Goal: Find specific page/section: Find specific page/section

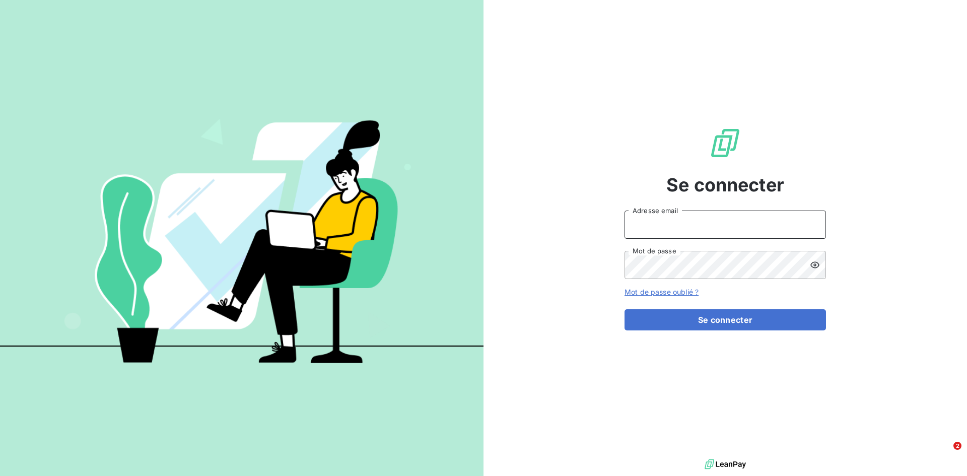
click at [723, 226] on input "Adresse email" at bounding box center [726, 225] width 202 height 28
type input "[EMAIL_ADDRESS][DOMAIN_NAME]"
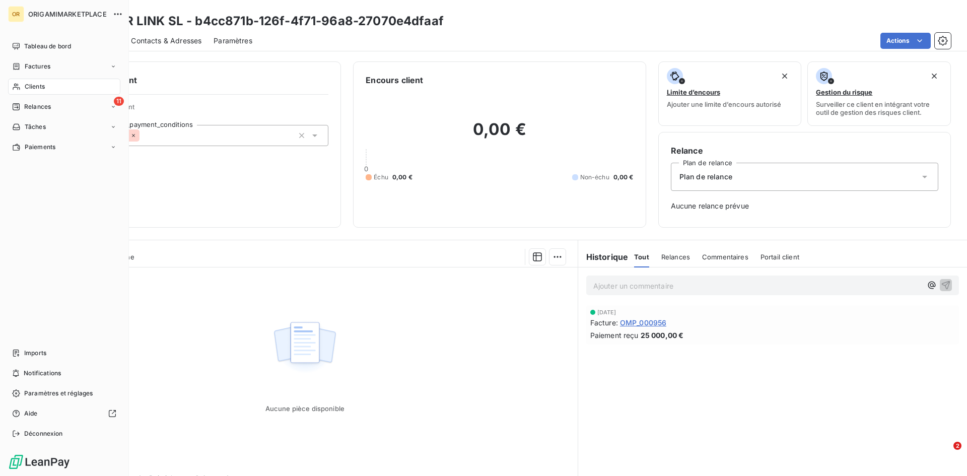
click at [61, 86] on div "Clients" at bounding box center [64, 87] width 112 height 16
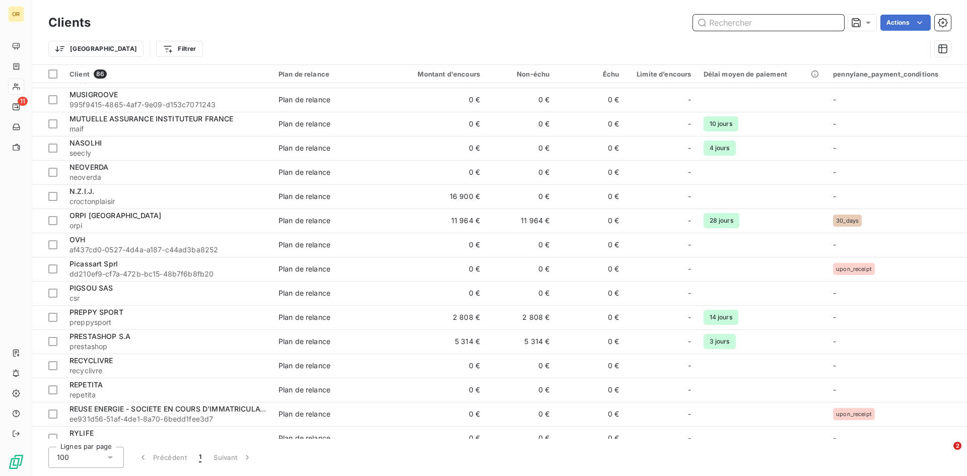
scroll to position [1725, 0]
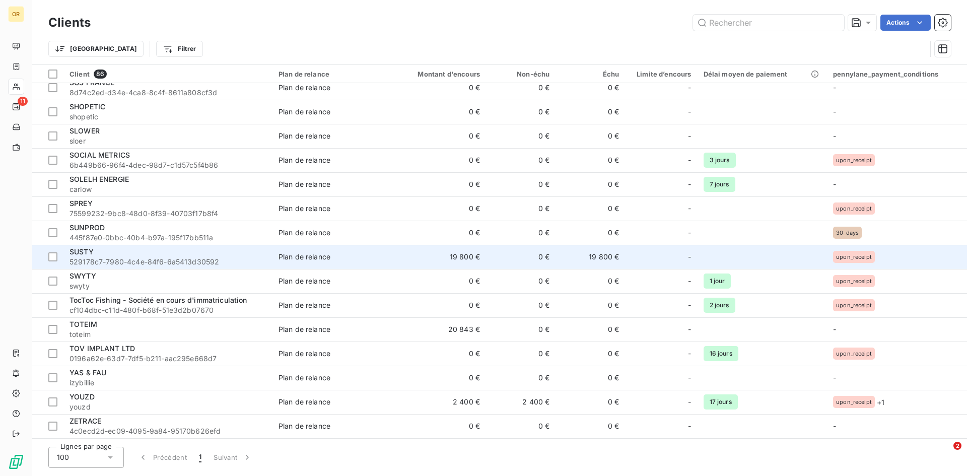
click at [102, 267] on td "SUSTY 529178c7-7980-4c4e-84f6-6a5413d30592" at bounding box center [167, 257] width 209 height 24
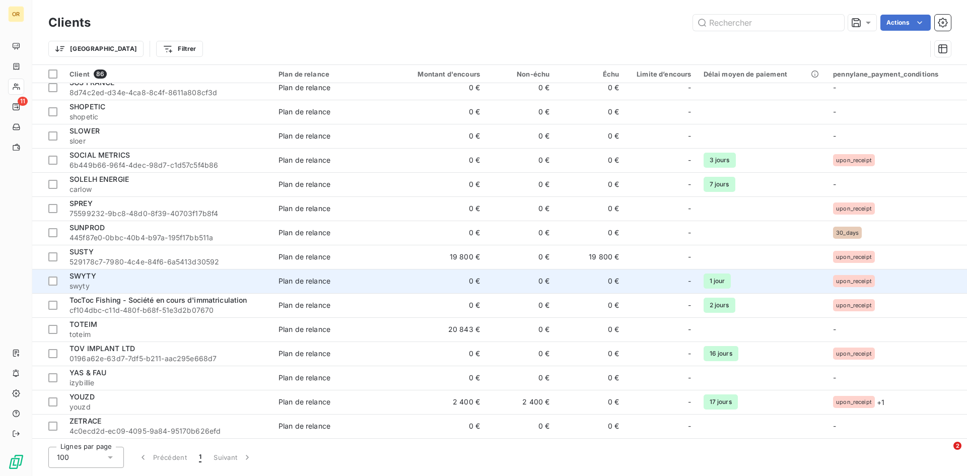
click at [101, 279] on div "SWYTY" at bounding box center [168, 276] width 197 height 10
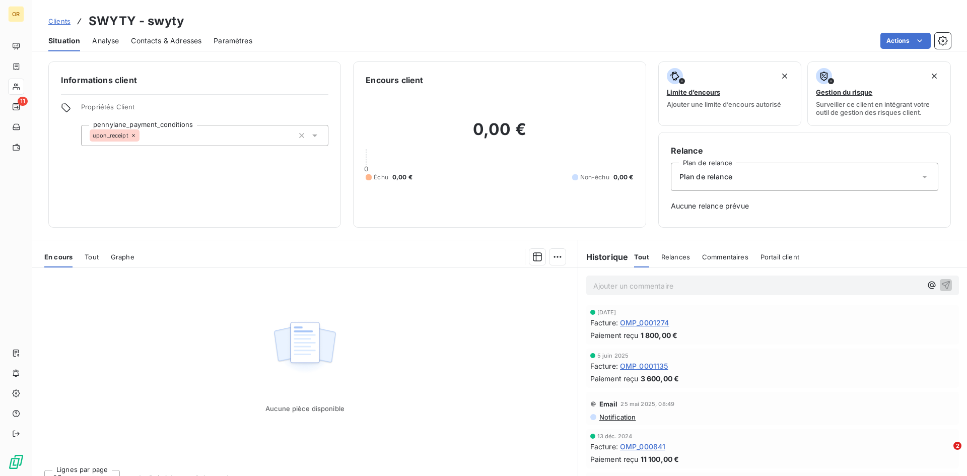
click at [99, 261] on div "En cours Tout Graphe" at bounding box center [305, 256] width 546 height 21
click at [91, 267] on div "Tout" at bounding box center [92, 256] width 14 height 21
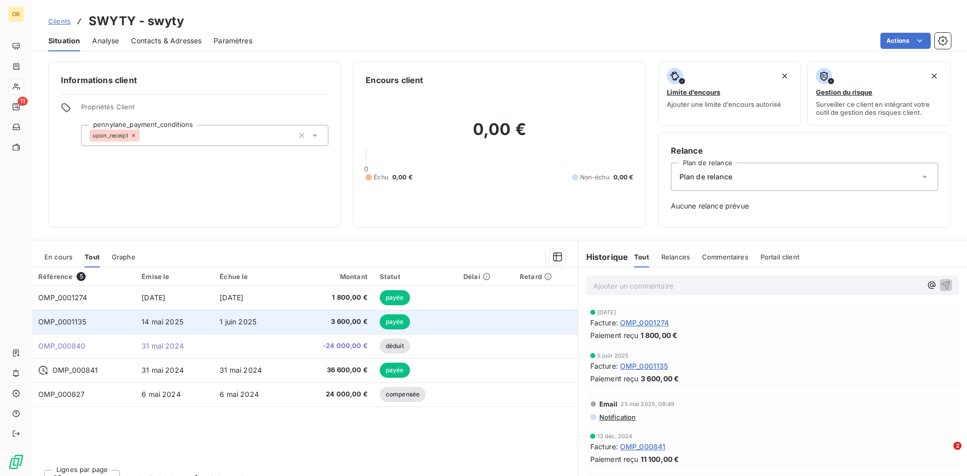
scroll to position [16, 0]
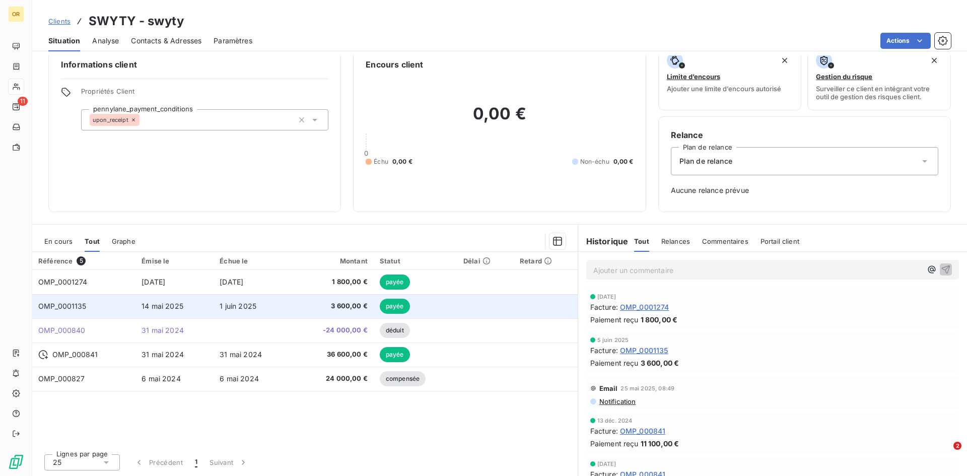
click at [353, 306] on span "3 600,00 €" at bounding box center [333, 306] width 70 height 10
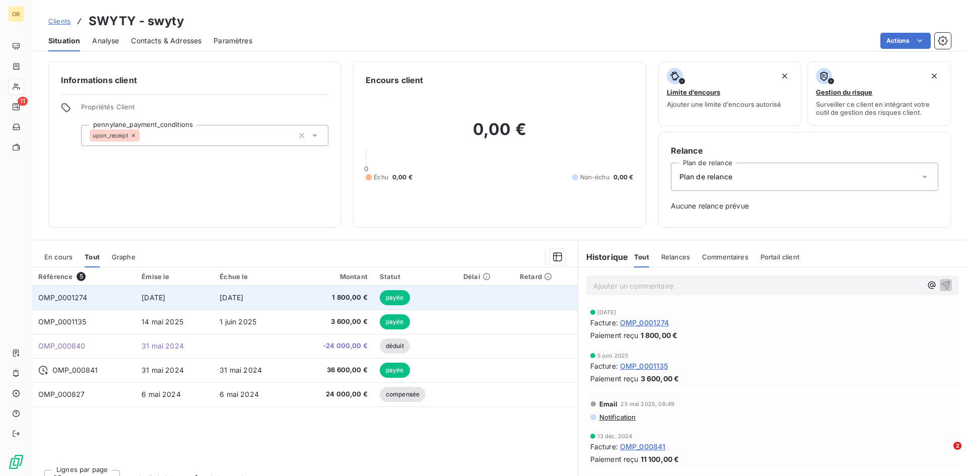
click at [276, 298] on td "[DATE]" at bounding box center [253, 298] width 78 height 24
click at [298, 298] on span "1 800,00 €" at bounding box center [333, 298] width 70 height 10
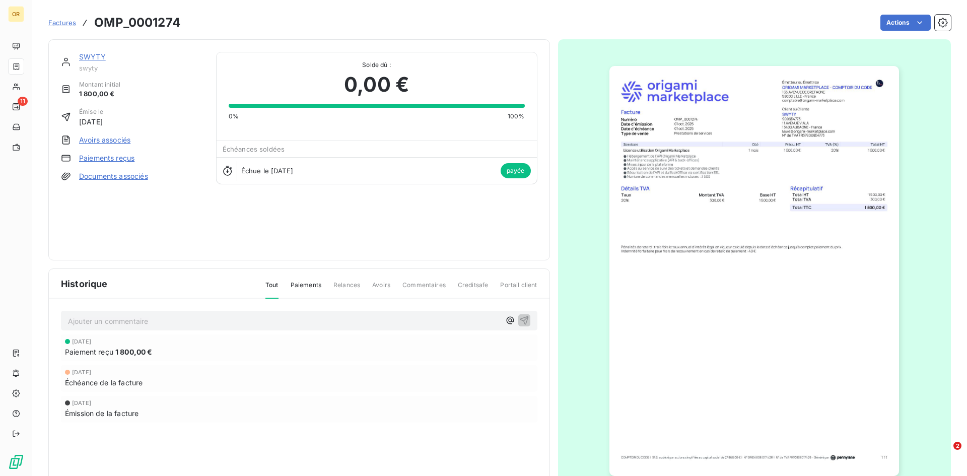
click at [67, 24] on span "Factures" at bounding box center [62, 23] width 28 height 8
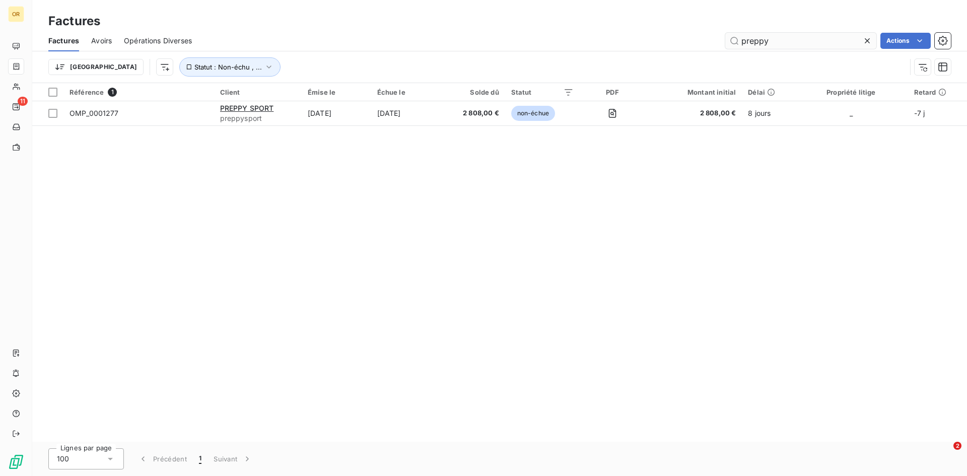
click at [820, 46] on input "preppy" at bounding box center [800, 41] width 151 height 16
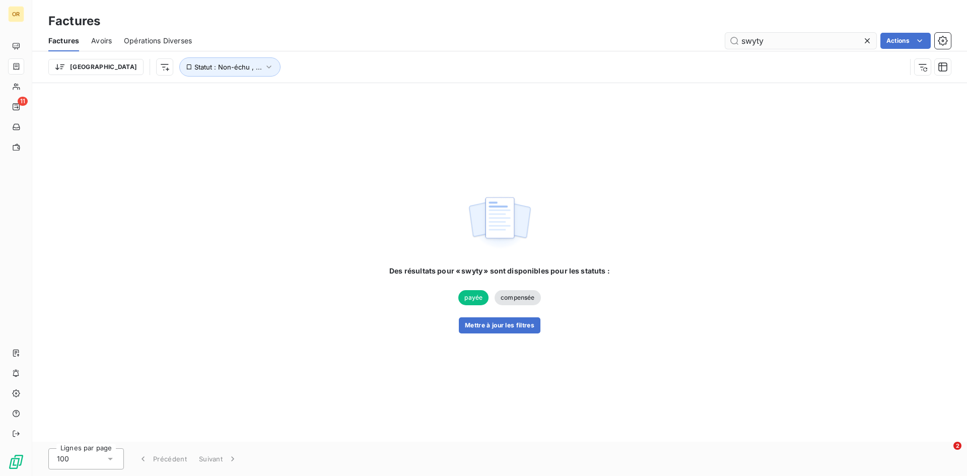
type input "swyty"
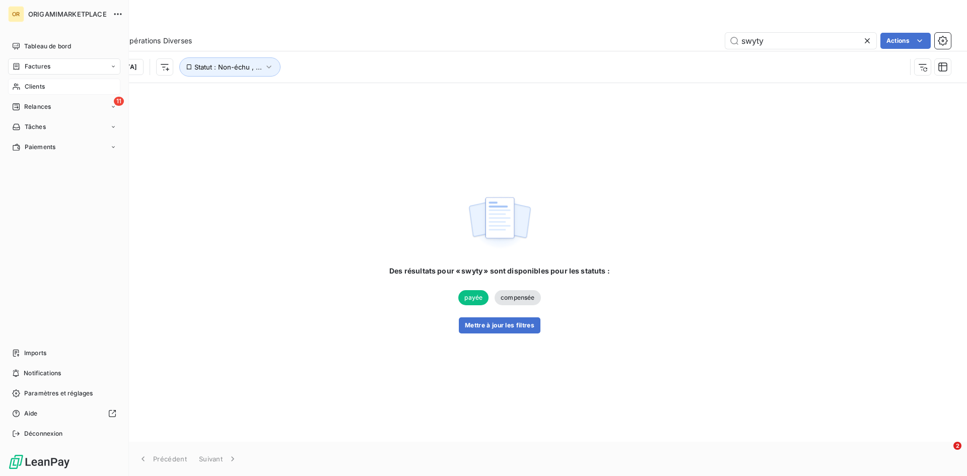
click at [54, 91] on div "Clients" at bounding box center [64, 87] width 112 height 16
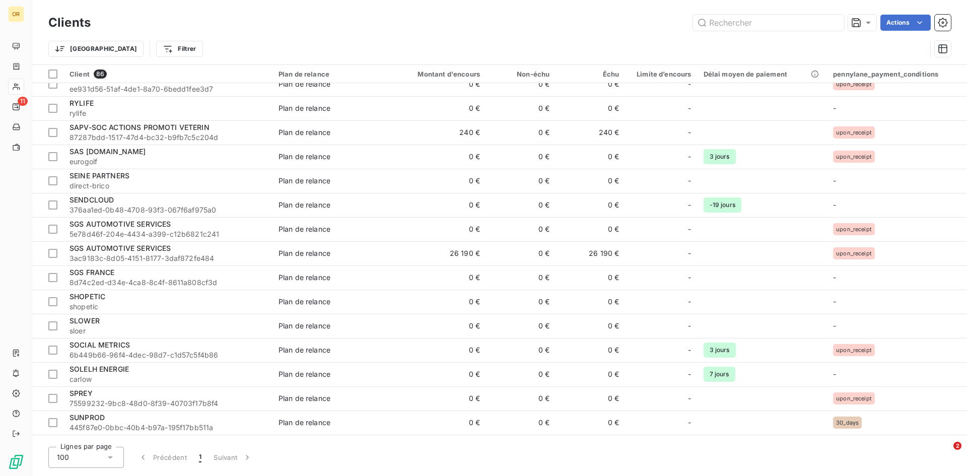
scroll to position [1612, 0]
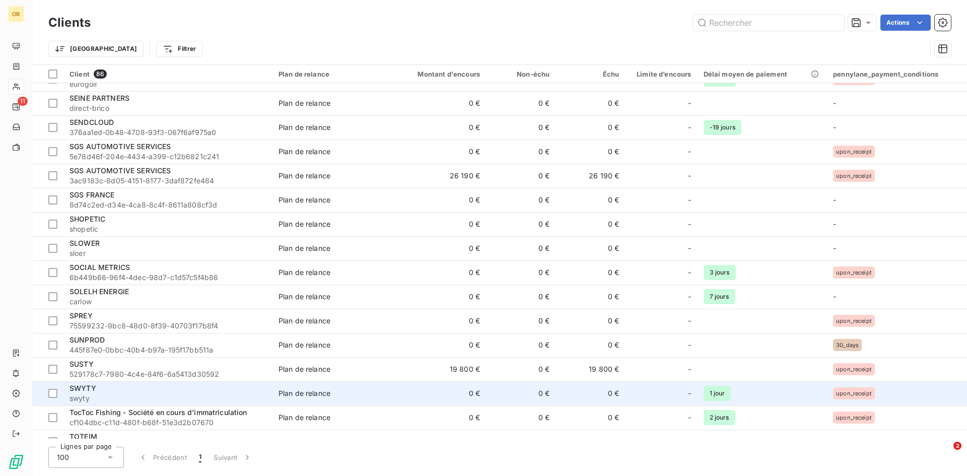
click at [149, 384] on div "SWYTY" at bounding box center [168, 388] width 197 height 10
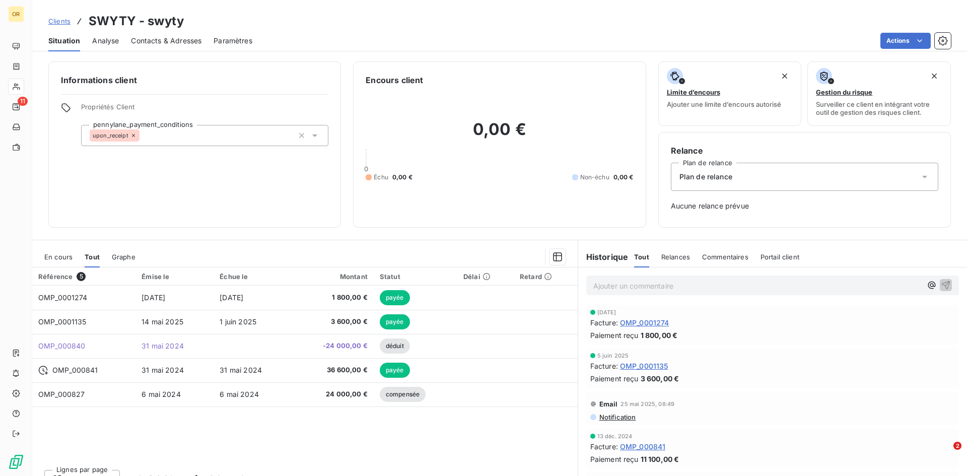
click at [661, 325] on span "OMP_0001274" at bounding box center [644, 322] width 49 height 11
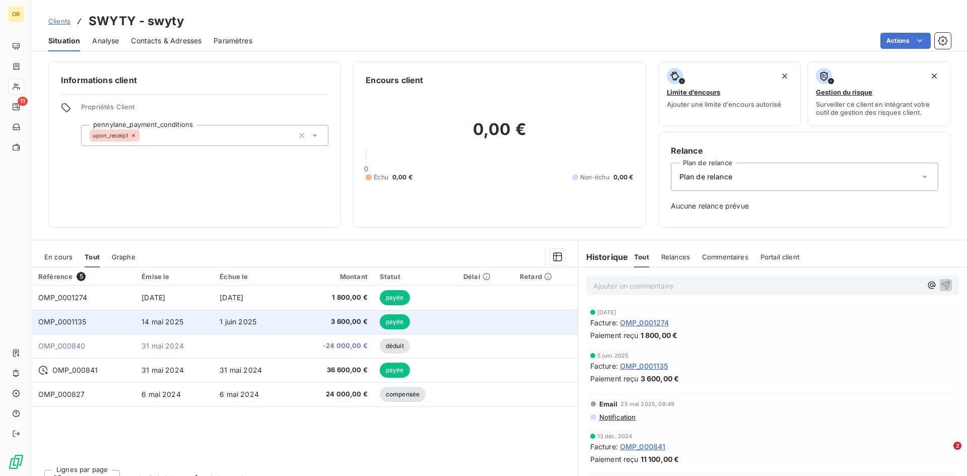
click at [234, 317] on span "1 juin 2025" at bounding box center [238, 321] width 37 height 9
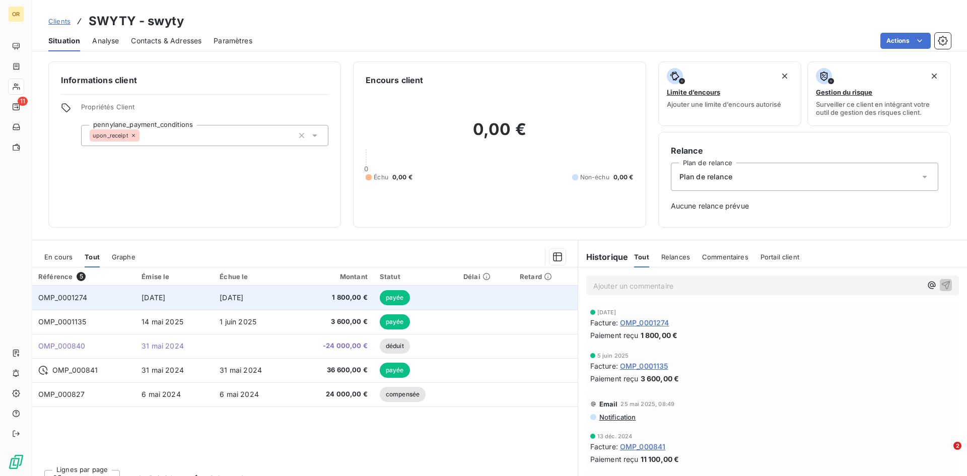
click at [345, 296] on span "1 800,00 €" at bounding box center [333, 298] width 70 height 10
click at [340, 295] on span "1 800,00 €" at bounding box center [333, 298] width 70 height 10
